Goal: Transaction & Acquisition: Purchase product/service

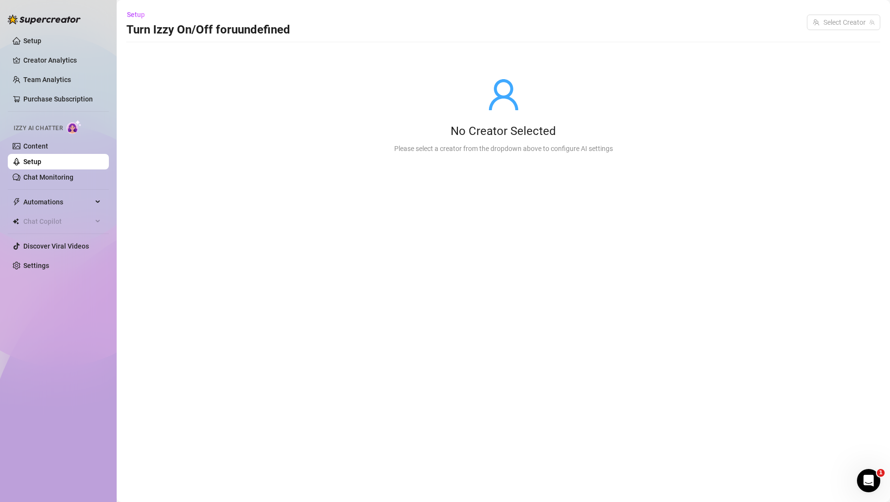
click at [29, 103] on link "Purchase Subscription" at bounding box center [57, 99] width 69 height 8
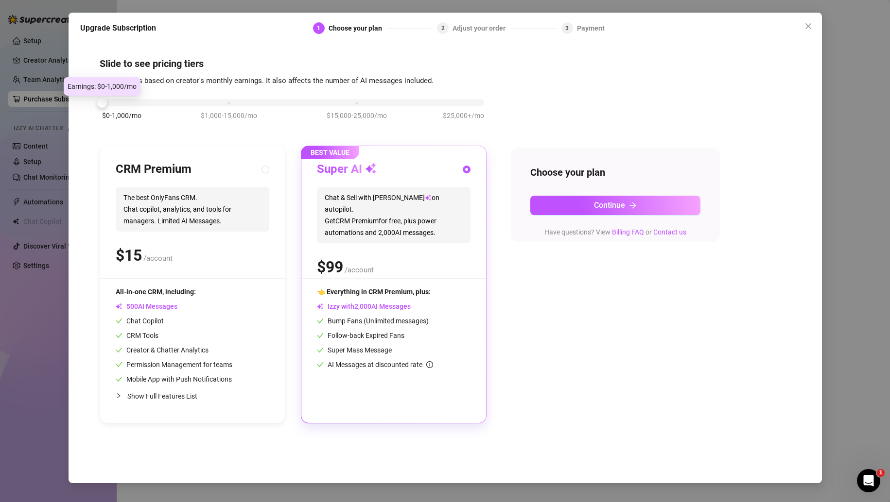
click at [175, 279] on div "CRM Premium The best OnlyFans CRM. Chat copilot, analytics, and tools for manag…" at bounding box center [192, 284] width 185 height 277
radio input "true"
radio input "false"
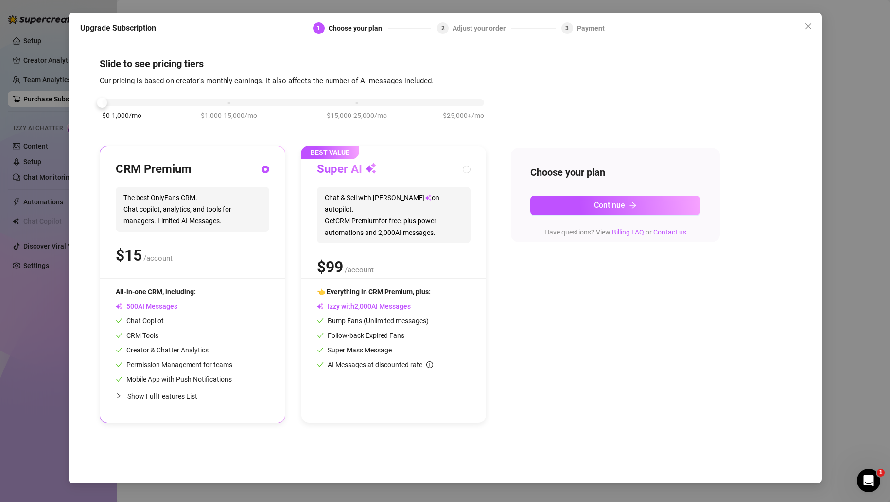
click at [548, 198] on button "Continue" at bounding box center [615, 205] width 170 height 19
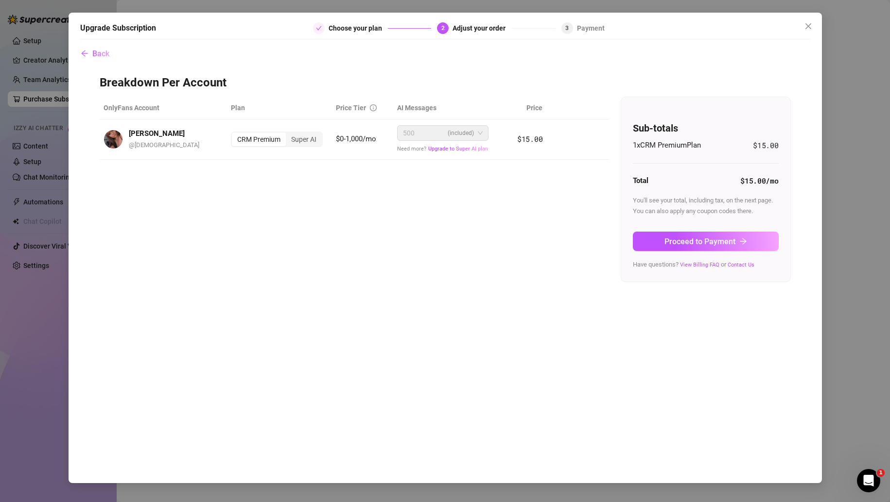
click at [548, 241] on button "Proceed to Payment" at bounding box center [706, 241] width 146 height 19
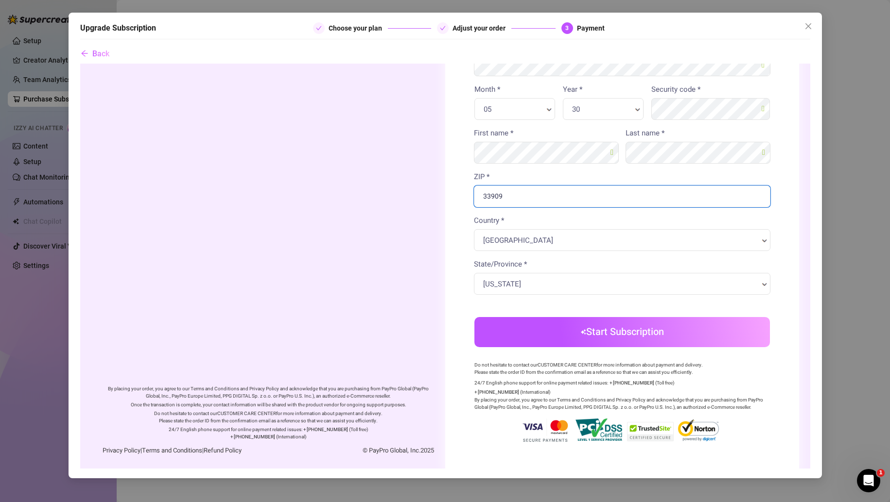
scroll to position [198, 0]
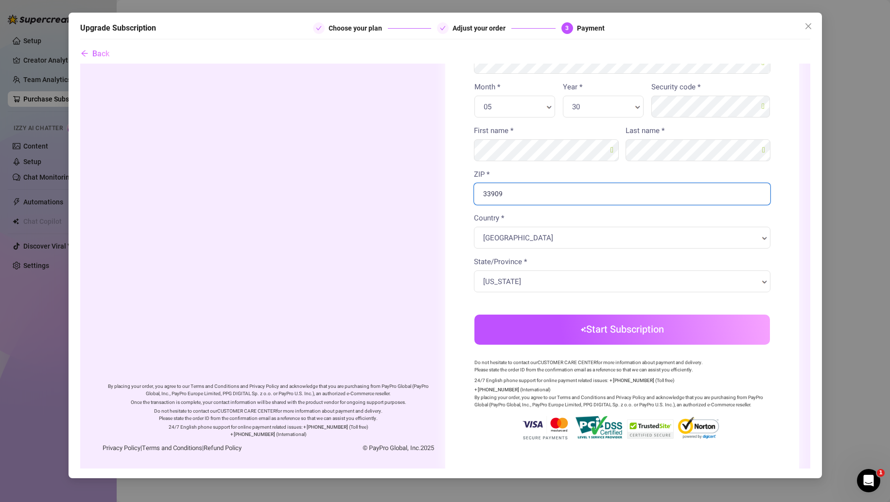
type input "33909"
click at [548, 325] on body "Order summary" at bounding box center [445, 166] width 730 height 603
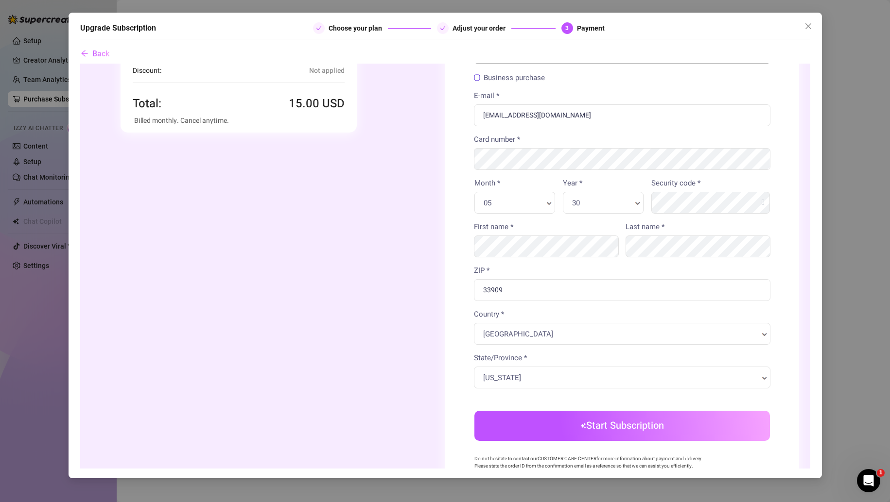
scroll to position [139, 0]
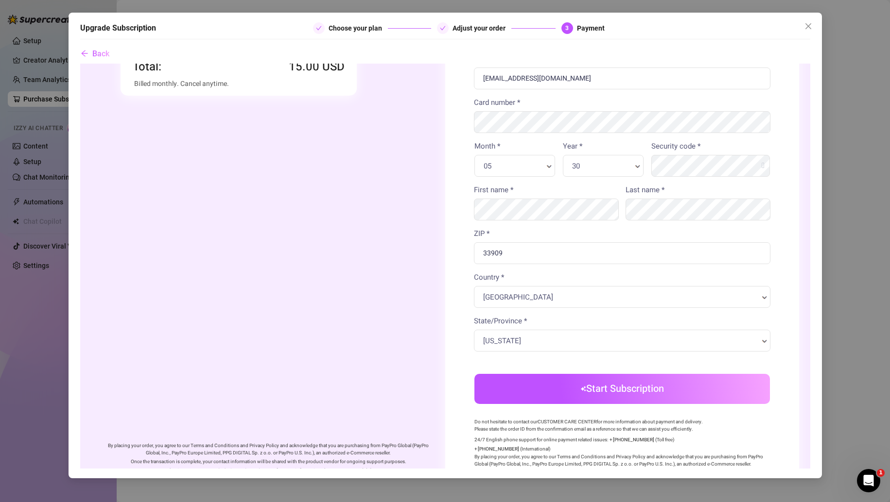
click at [512, 392] on button "Start Subscription" at bounding box center [621, 389] width 295 height 30
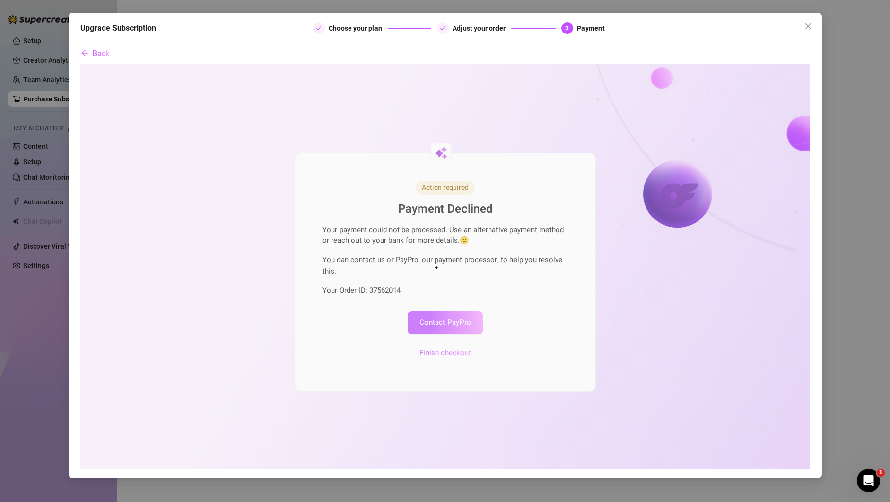
scroll to position [0, 0]
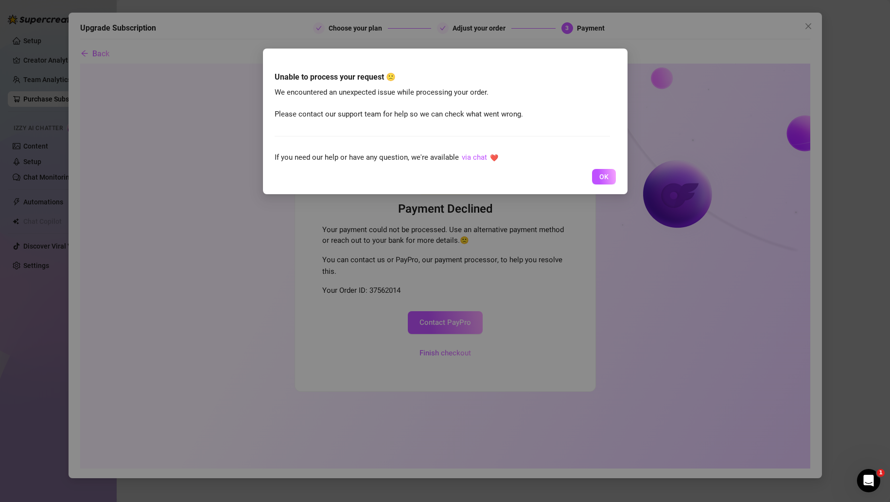
click at [548, 180] on span "OK" at bounding box center [603, 177] width 9 height 8
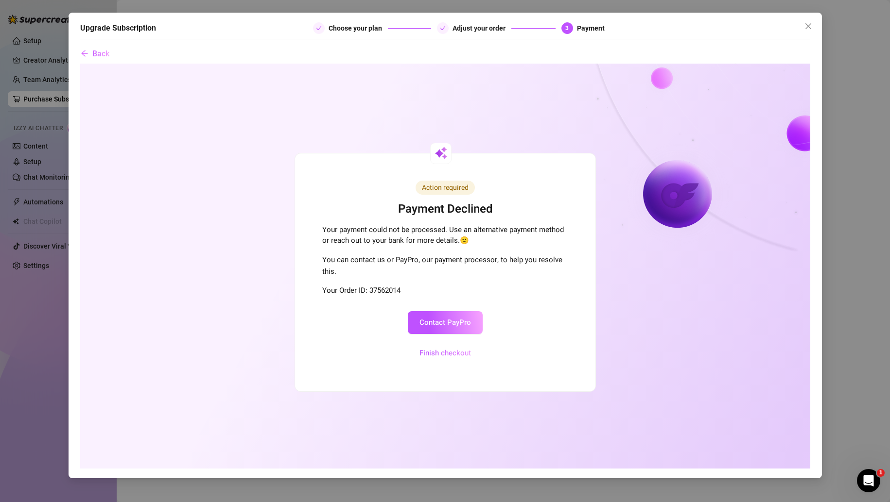
click at [430, 357] on button "Finish checkout" at bounding box center [444, 353] width 75 height 23
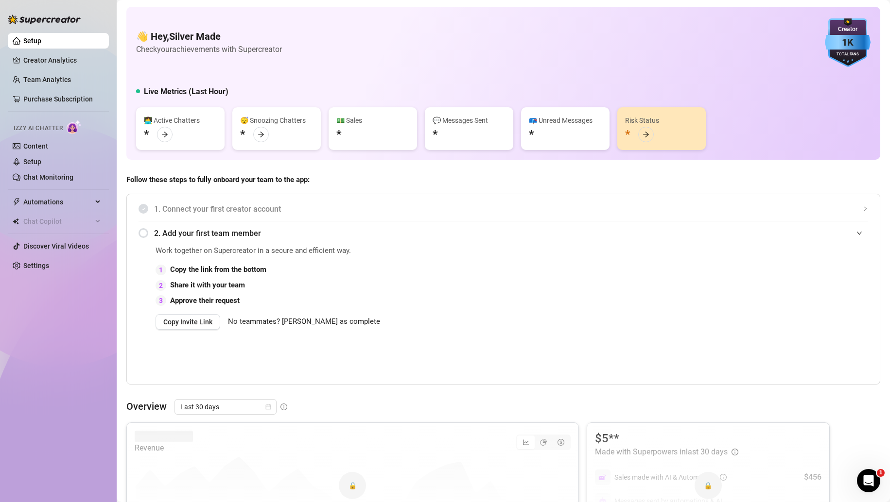
click at [27, 103] on link "Purchase Subscription" at bounding box center [57, 99] width 69 height 8
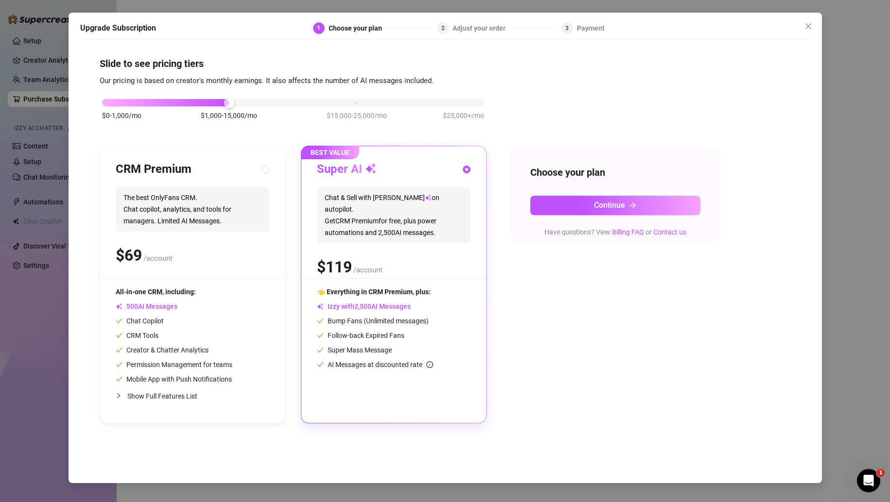
click at [137, 242] on div "CRM Premium The best OnlyFans CRM. Chat copilot, analytics, and tools for manag…" at bounding box center [193, 220] width 154 height 117
radio input "true"
radio input "false"
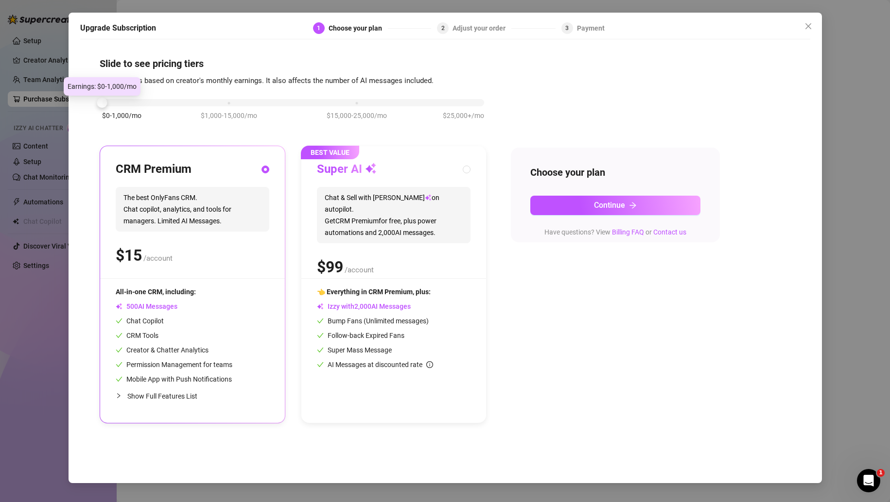
click at [548, 203] on button "Continue" at bounding box center [615, 205] width 170 height 19
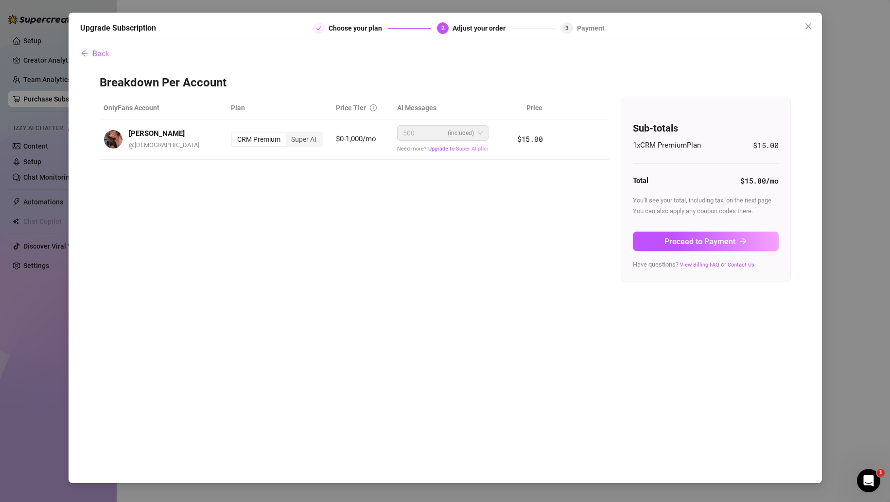
click at [548, 235] on button "Proceed to Payment" at bounding box center [706, 241] width 146 height 19
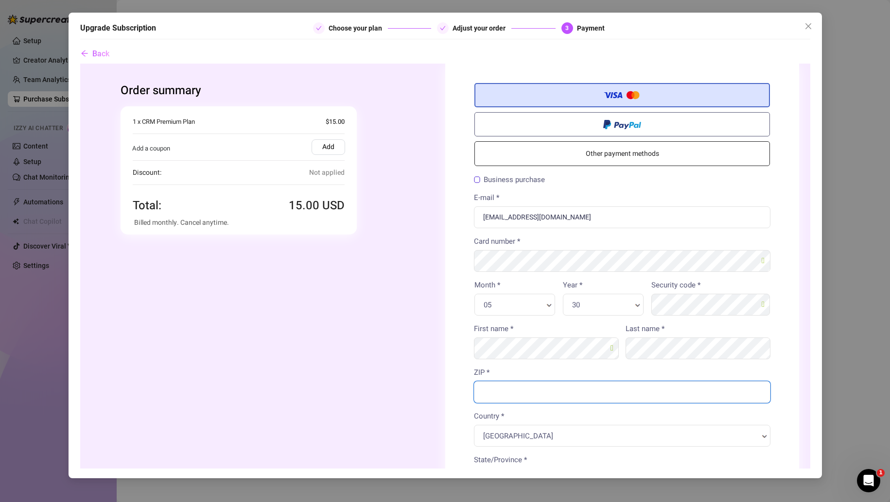
click at [548, 395] on input "ZIP *" at bounding box center [621, 392] width 296 height 22
click at [548, 394] on input "ZIP *" at bounding box center [621, 392] width 296 height 22
type input "33909"
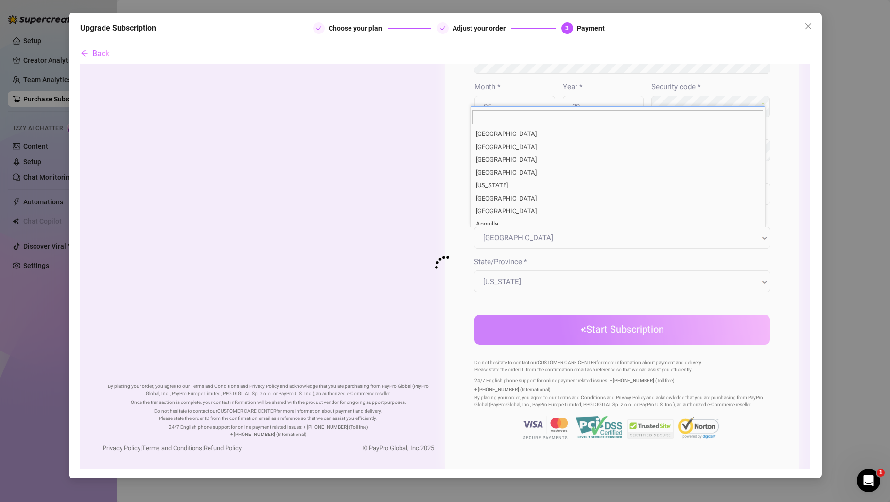
scroll to position [2796, 0]
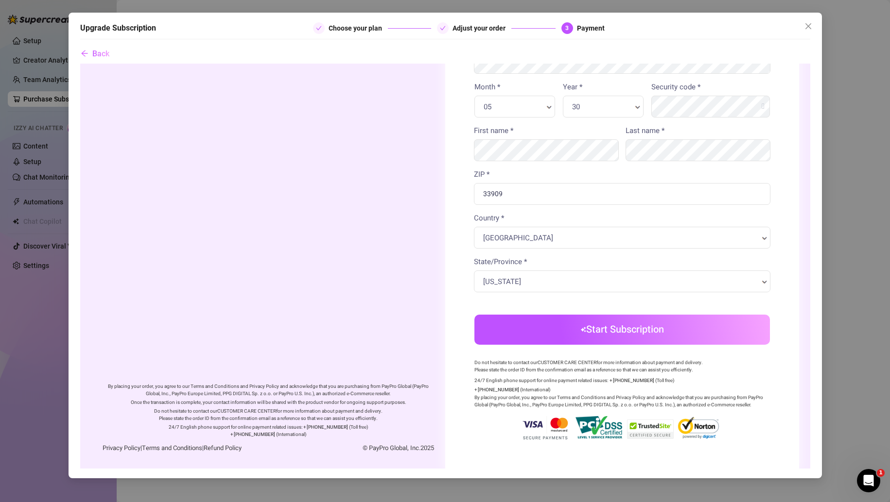
click at [548, 326] on button "Start Subscription" at bounding box center [621, 329] width 295 height 30
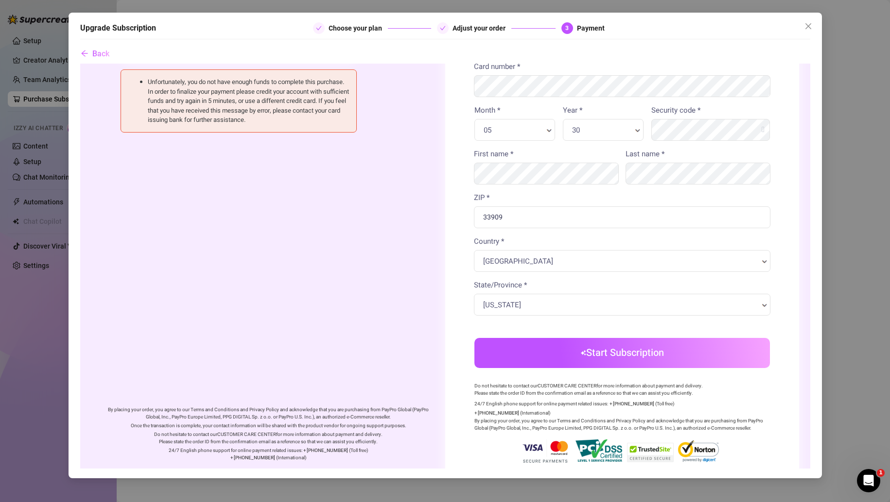
scroll to position [177, 0]
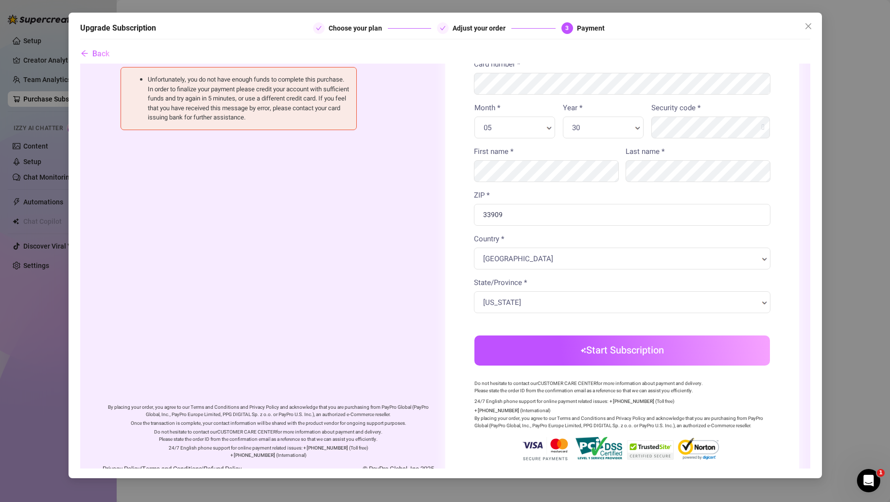
click at [499, 352] on button "Start Subscription" at bounding box center [621, 350] width 295 height 30
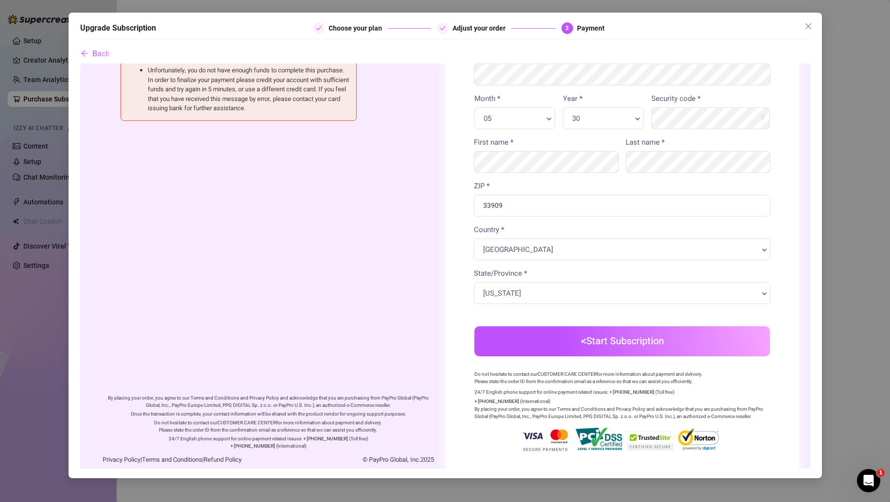
scroll to position [187, 0]
click at [548, 334] on button "Start Subscription" at bounding box center [621, 341] width 295 height 30
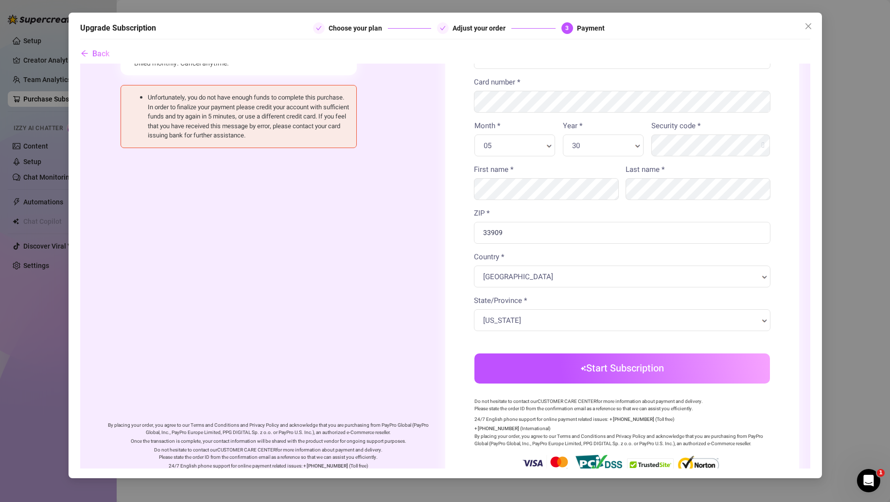
scroll to position [95, 0]
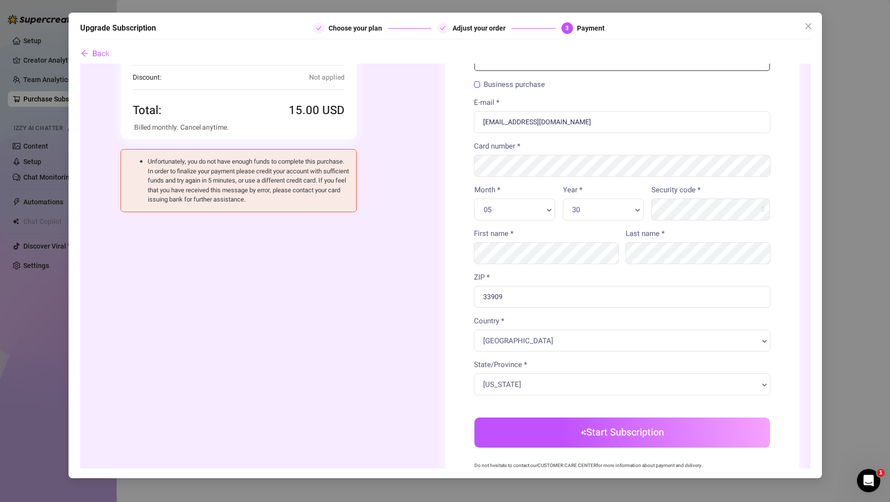
click at [132, 306] on div "Order summary You're buying Quantity 1 x" at bounding box center [268, 265] width 354 height 594
click at [506, 430] on button "Start Subscription" at bounding box center [621, 432] width 295 height 30
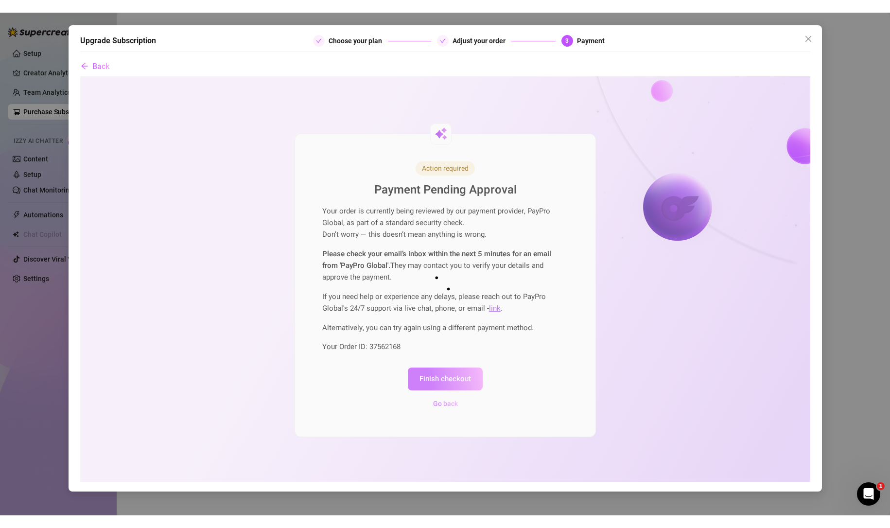
scroll to position [0, 0]
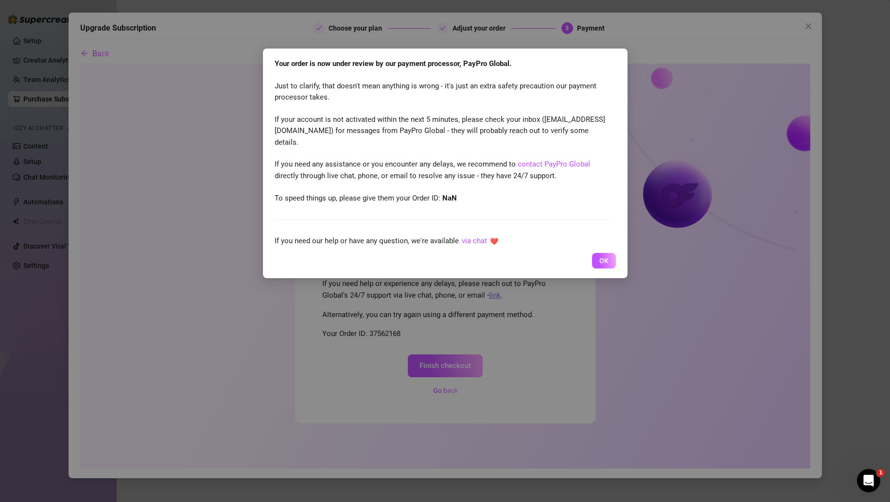
click at [548, 267] on button "OK" at bounding box center [604, 261] width 24 height 16
